Goal: Task Accomplishment & Management: Complete application form

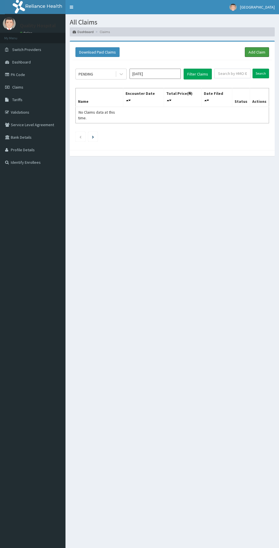
click at [255, 51] on link "Add Claim" at bounding box center [257, 52] width 24 height 10
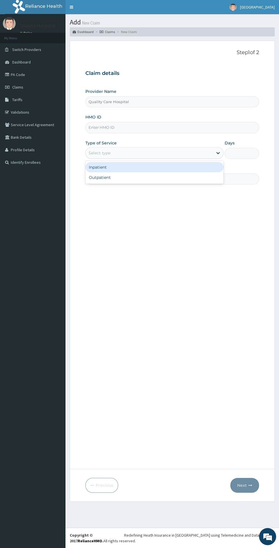
click at [160, 178] on div "Outpatient" at bounding box center [154, 177] width 138 height 10
type input "1"
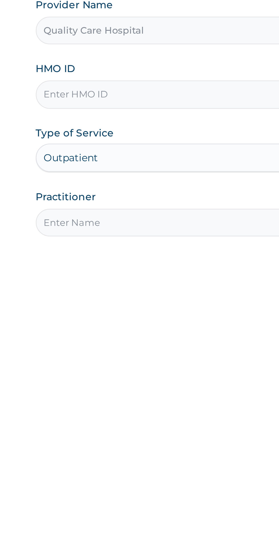
click at [137, 181] on input "Practitioner" at bounding box center [172, 179] width 174 height 11
type input "[PERSON_NAME]"
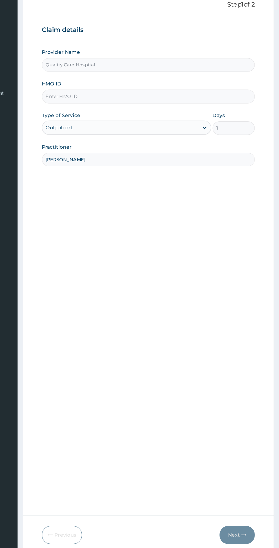
click at [187, 126] on input "HMO ID" at bounding box center [172, 127] width 174 height 11
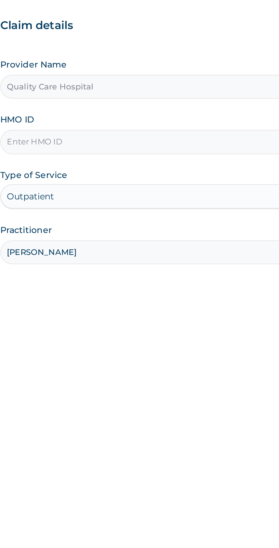
click at [160, 125] on input "HMO ID" at bounding box center [172, 127] width 174 height 11
type input "STZ/10098/G"
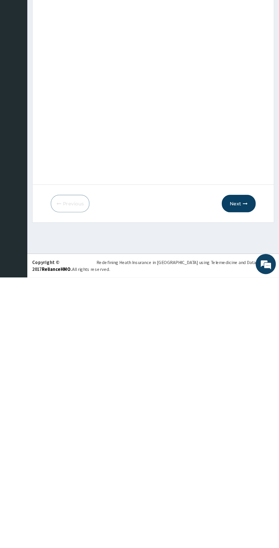
click at [243, 485] on button "Next" at bounding box center [245, 485] width 29 height 15
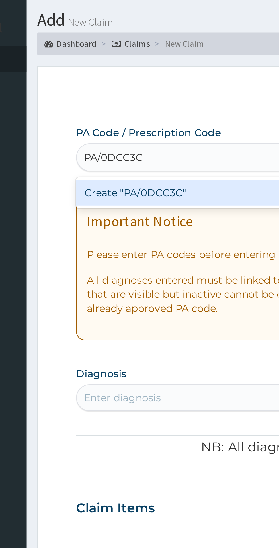
type input "PA/0DCC3C"
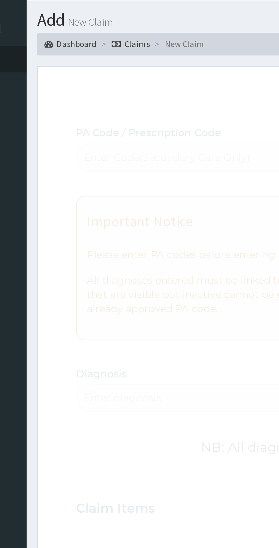
click at [144, 51] on p "Step 2 of 2" at bounding box center [172, 53] width 174 height 6
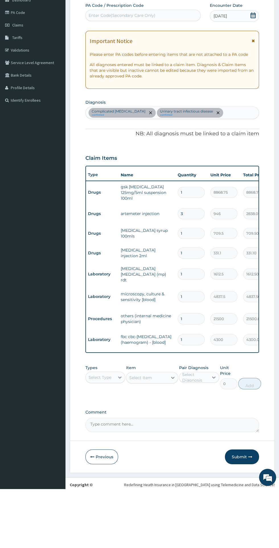
scroll to position [11, 0]
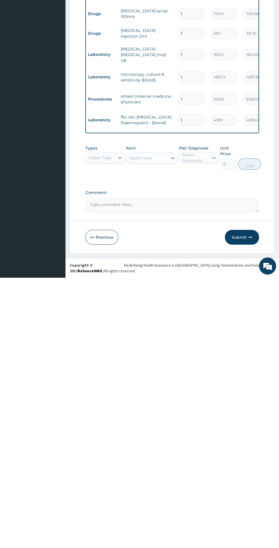
click at [239, 508] on button "Submit" at bounding box center [242, 508] width 34 height 15
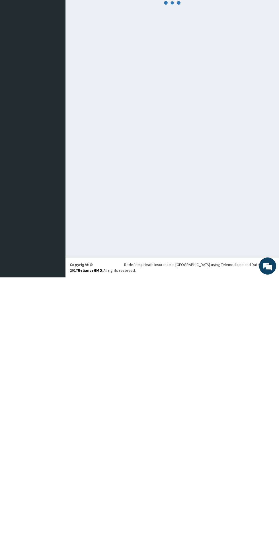
scroll to position [0, 0]
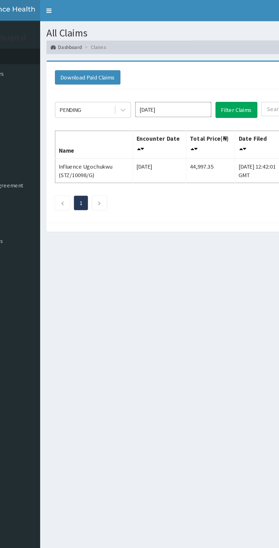
click at [121, 75] on icon at bounding box center [122, 74] width 6 height 6
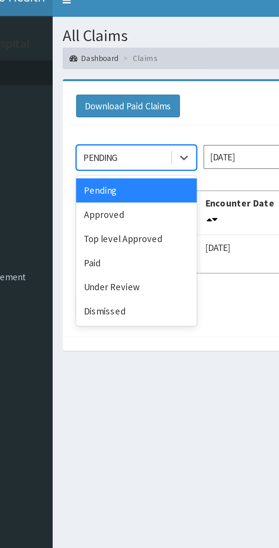
click at [120, 75] on icon at bounding box center [122, 74] width 6 height 6
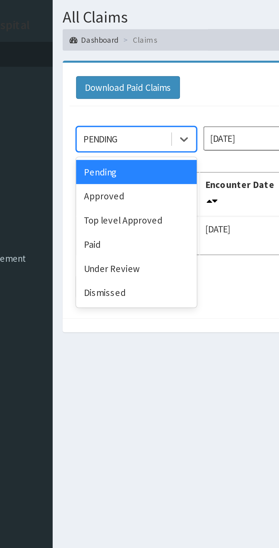
click at [105, 96] on div "Approved" at bounding box center [101, 98] width 51 height 10
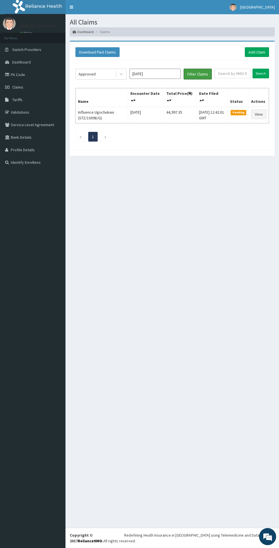
click at [197, 75] on button "Filter Claims" at bounding box center [198, 74] width 28 height 11
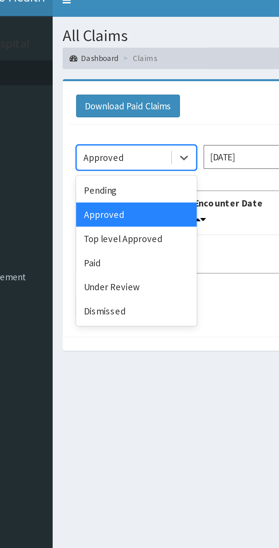
click at [101, 84] on div "Pending" at bounding box center [101, 88] width 51 height 10
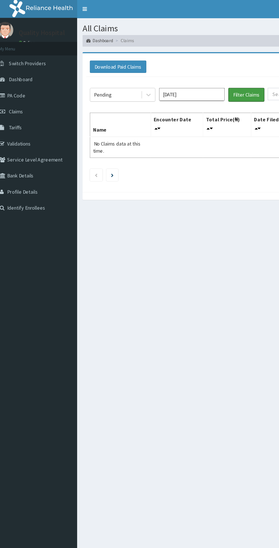
click at [195, 72] on button "Filter Claims" at bounding box center [198, 74] width 28 height 11
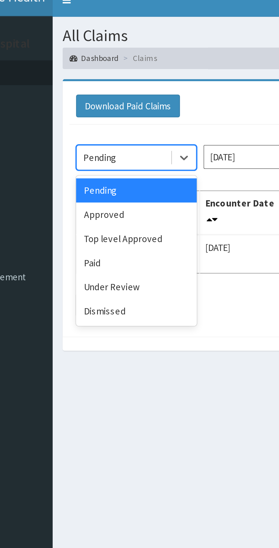
click at [103, 118] on div "Paid" at bounding box center [101, 119] width 51 height 10
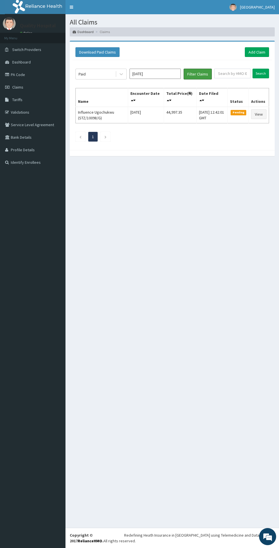
click at [188, 72] on button "Filter Claims" at bounding box center [198, 74] width 28 height 11
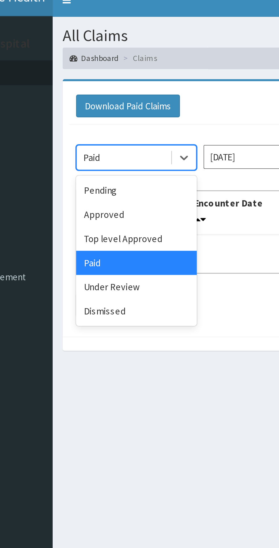
click at [107, 97] on div "Approved" at bounding box center [101, 98] width 51 height 10
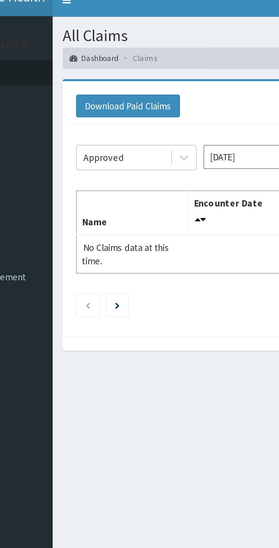
click at [148, 73] on input "Aug 2025" at bounding box center [155, 74] width 51 height 10
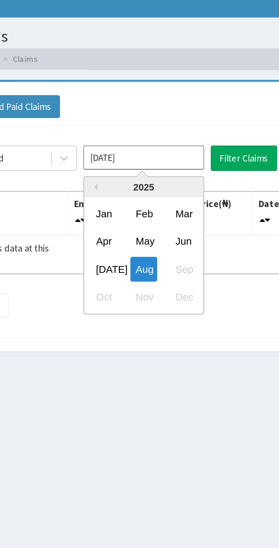
click at [141, 121] on div "Jul" at bounding box center [138, 121] width 11 height 11
type input "Jul 2025"
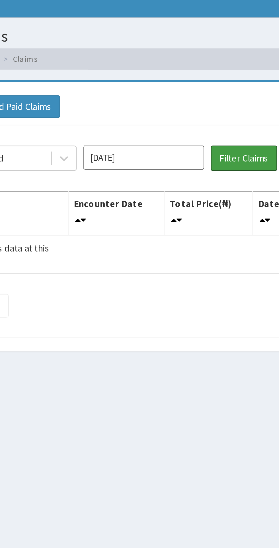
click at [201, 73] on button "Filter Claims" at bounding box center [198, 74] width 28 height 11
